Goal: Task Accomplishment & Management: Use online tool/utility

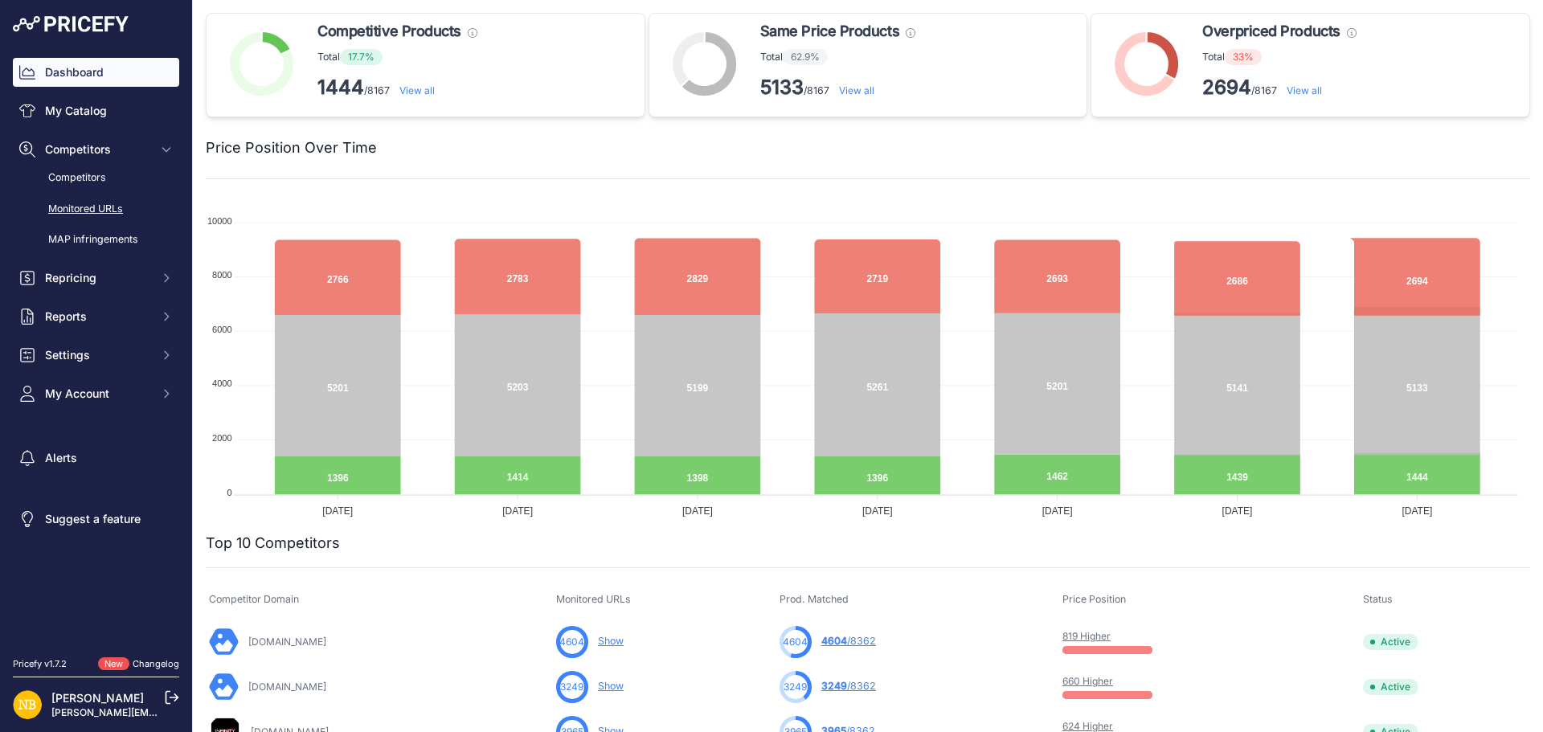
click at [101, 202] on link "Monitored URLs" at bounding box center [96, 209] width 166 height 28
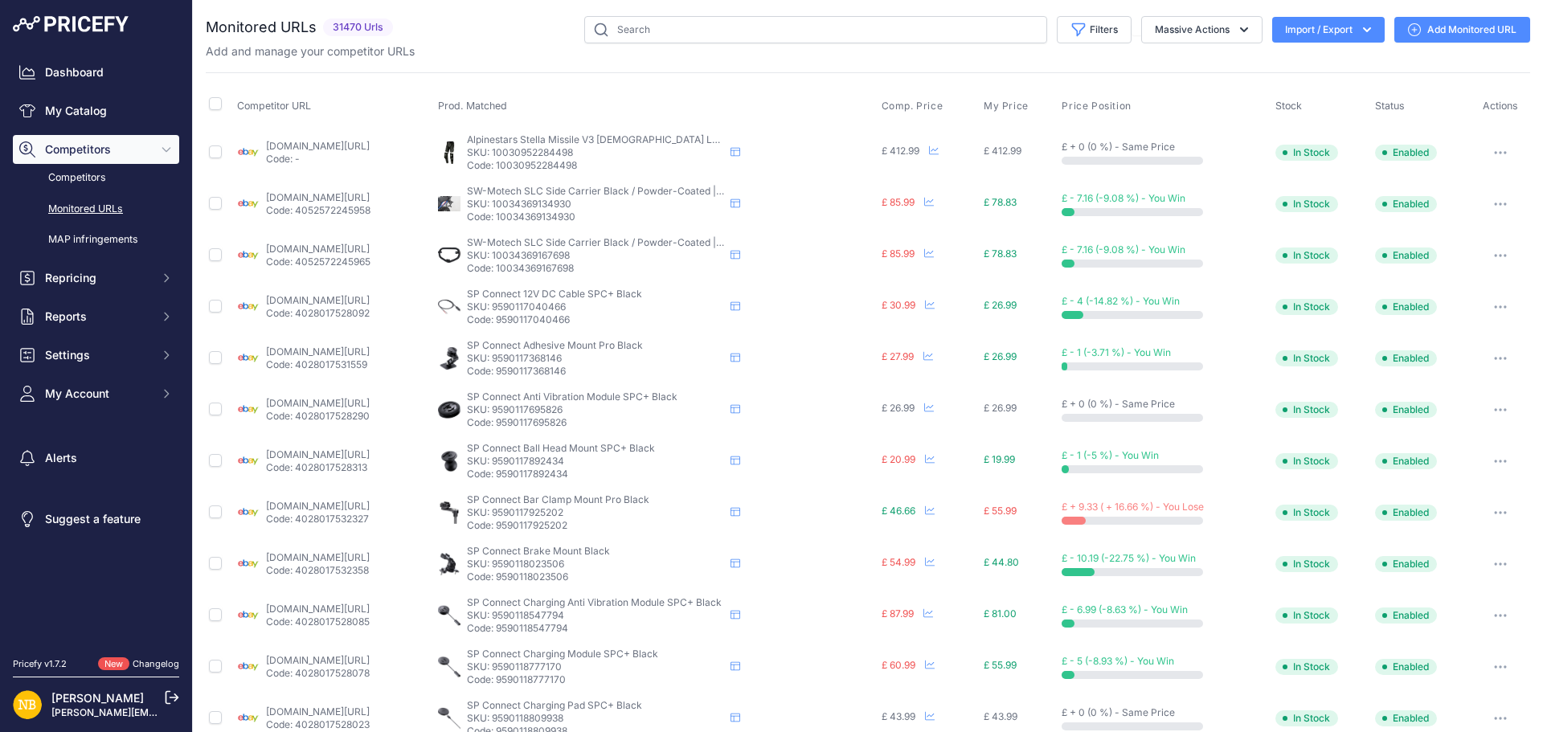
click at [842, 27] on input "text" at bounding box center [815, 29] width 463 height 27
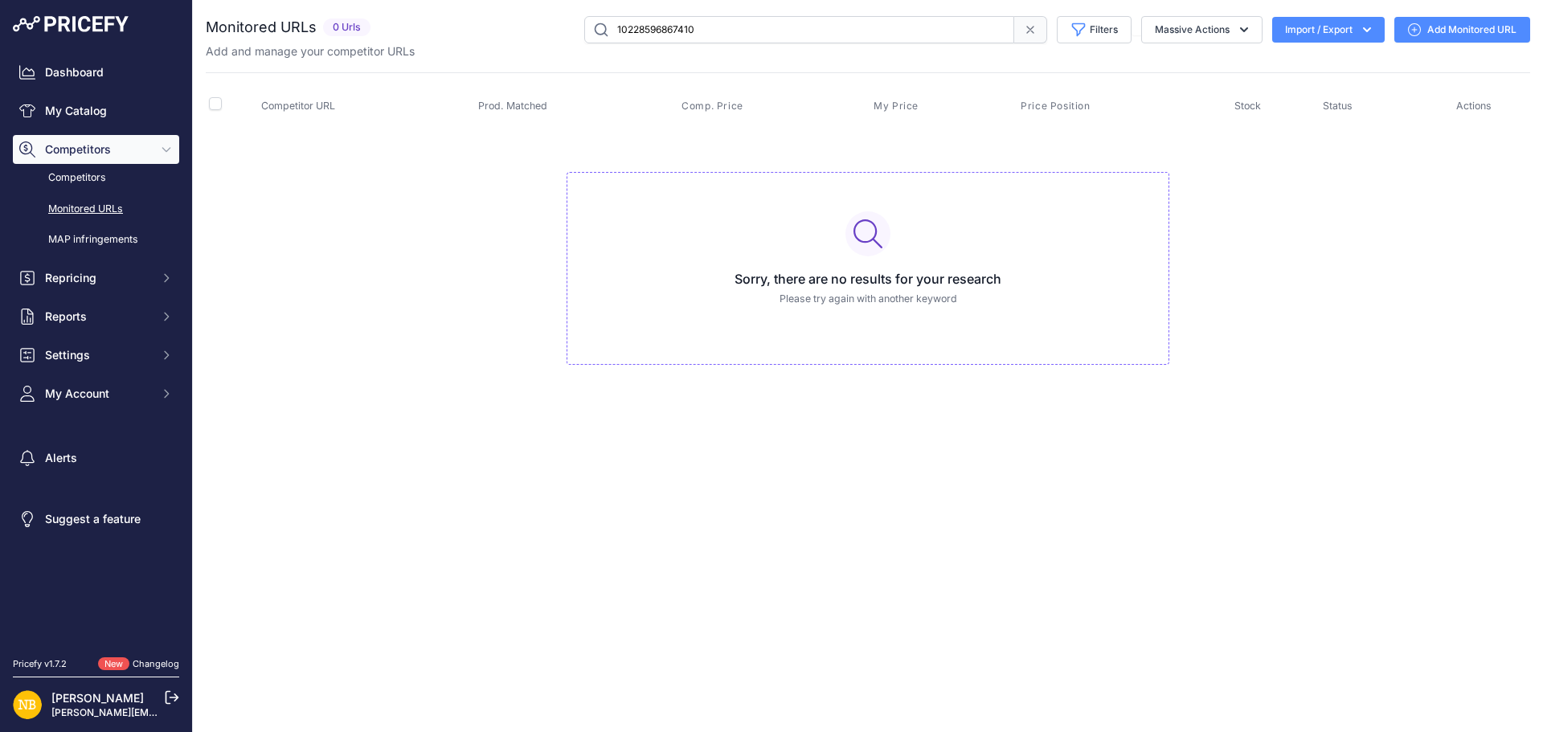
click at [1031, 22] on span at bounding box center [1030, 29] width 33 height 27
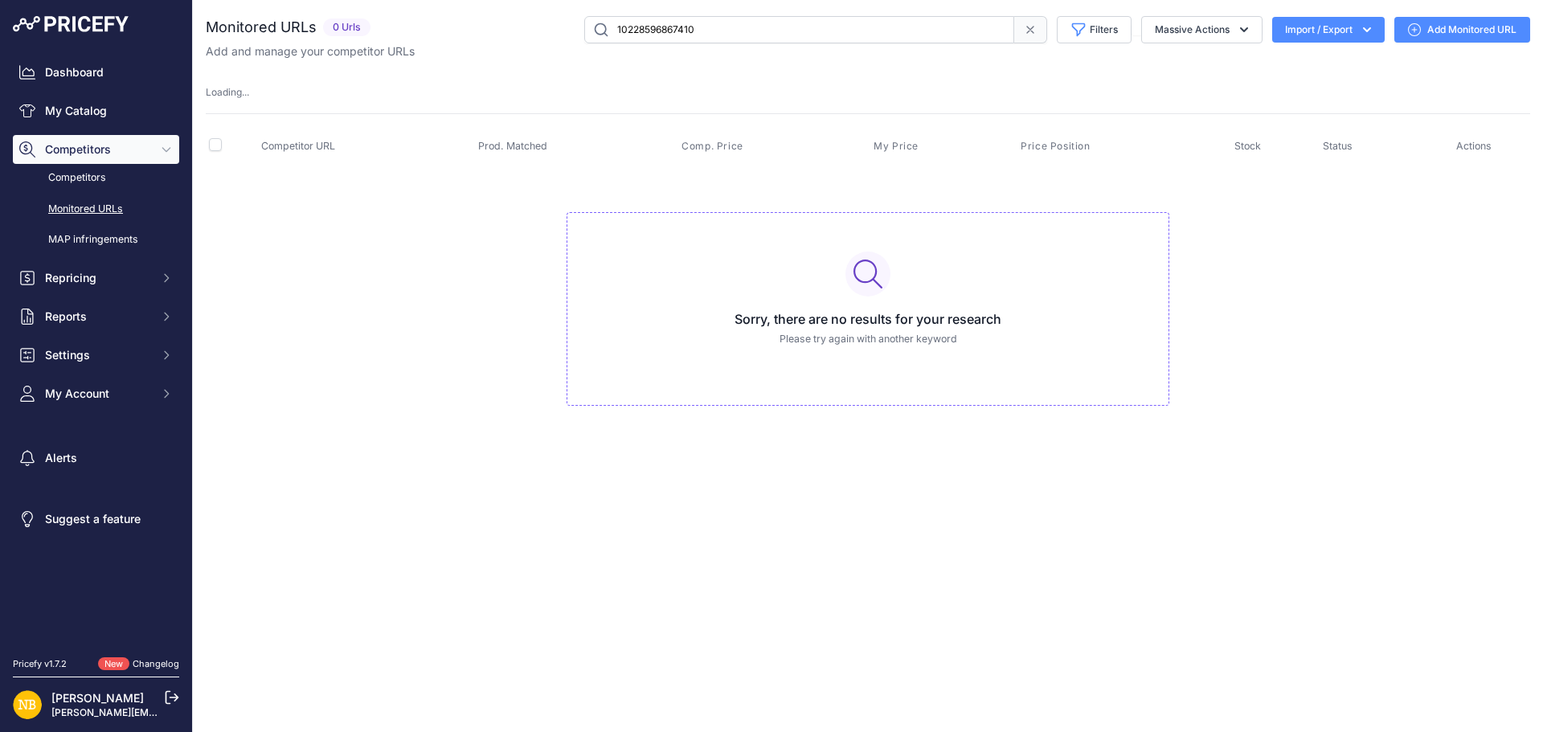
click at [786, 32] on input "10228596867410" at bounding box center [799, 29] width 430 height 27
paste input "7588306"
type input "10228597588306"
click at [1027, 27] on icon at bounding box center [1030, 29] width 13 height 13
click at [826, 35] on input "10228597588306" at bounding box center [799, 29] width 430 height 27
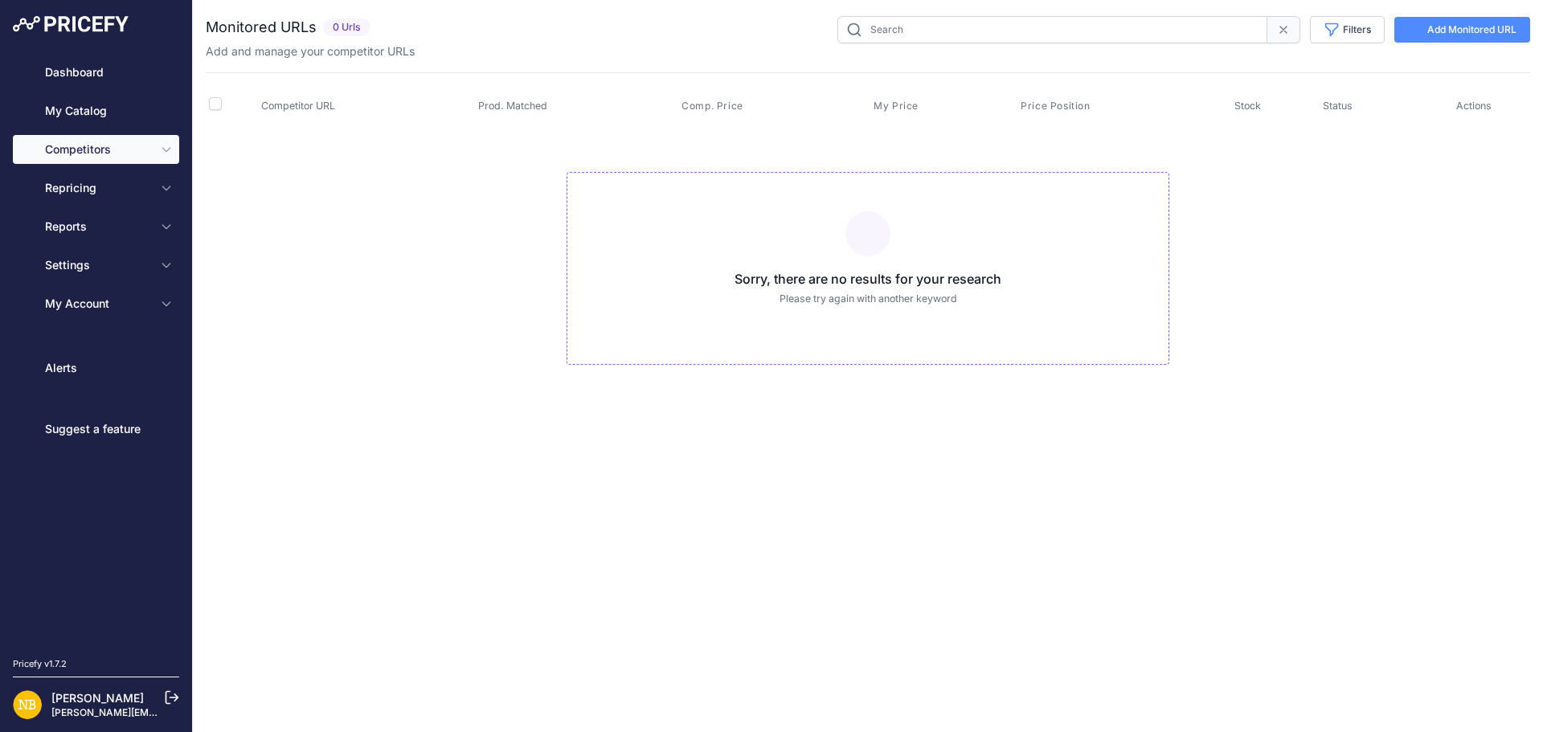
type input "10228596867410"
